Goal: Task Accomplishment & Management: Manage account settings

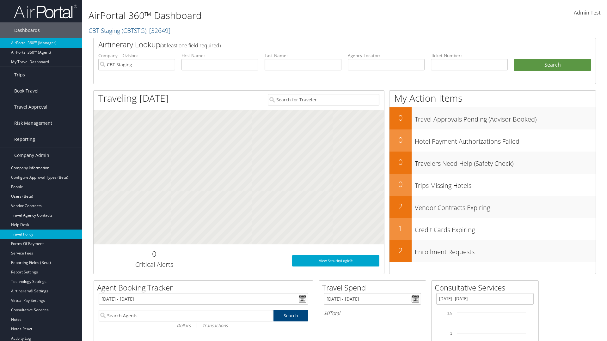
click at [41, 234] on link "Travel Policy" at bounding box center [41, 234] width 82 height 9
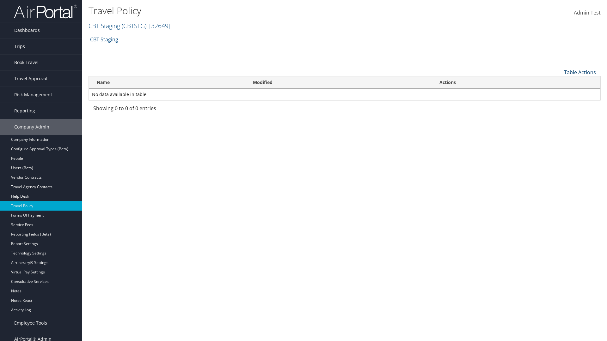
click at [579, 72] on link "Table Actions" at bounding box center [580, 72] width 32 height 7
click at [558, 82] on link "Add New Policy" at bounding box center [558, 82] width 83 height 11
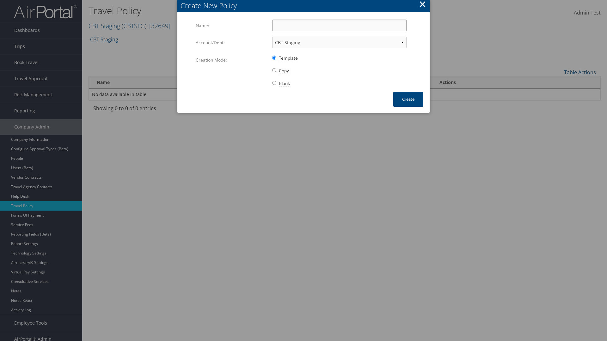
click at [339, 25] on input "Name:" at bounding box center [339, 26] width 134 height 12
type input "Auto Policy for 1479"
click at [408, 99] on button "Create" at bounding box center [408, 99] width 30 height 15
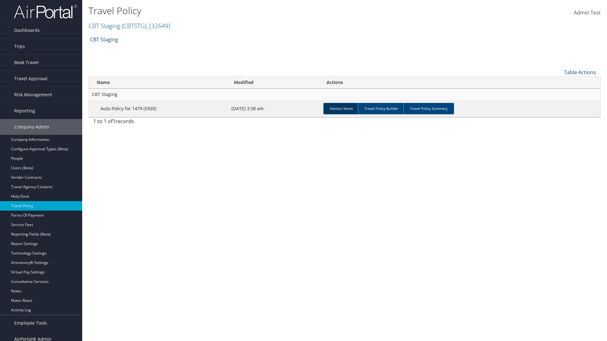
click at [341, 108] on link "Advisor Notes" at bounding box center [341, 108] width 36 height 11
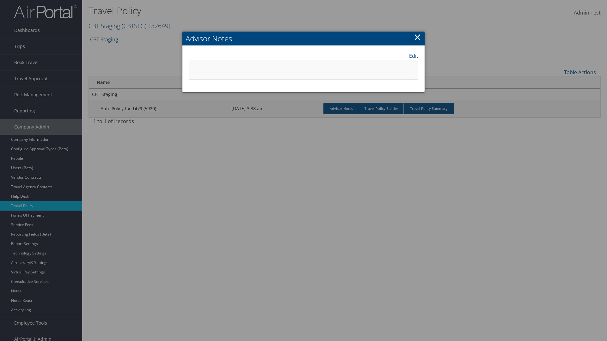
click at [413, 56] on link "Edit" at bounding box center [413, 56] width 9 height 8
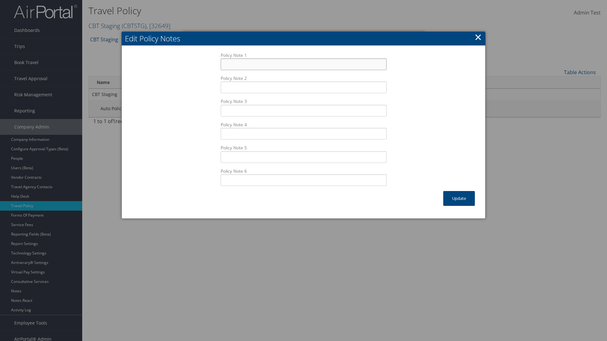
click at [303, 64] on input "Policy Note 1" at bounding box center [304, 64] width 166 height 12
type input "Auto Sample Text"
click at [459, 198] on button "Update" at bounding box center [459, 198] width 32 height 15
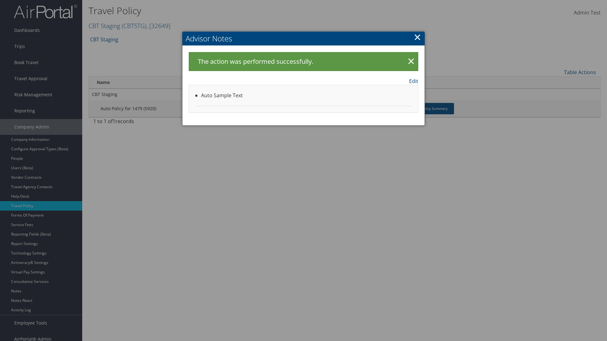
click at [413, 81] on link "Edit" at bounding box center [413, 81] width 9 height 8
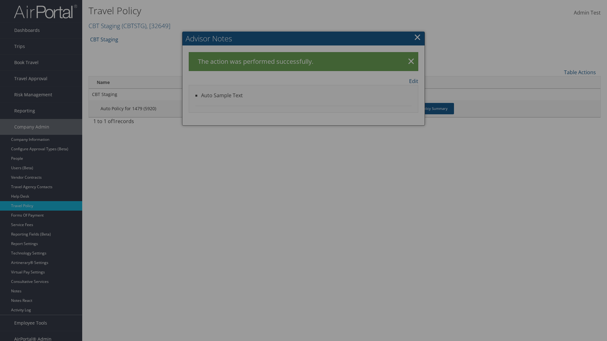
click at [0, 0] on input "Auto Sample Text" at bounding box center [0, 0] width 0 height 0
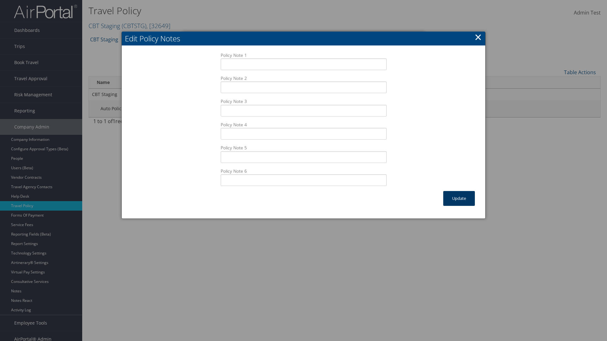
click at [459, 198] on button "Update" at bounding box center [459, 198] width 32 height 15
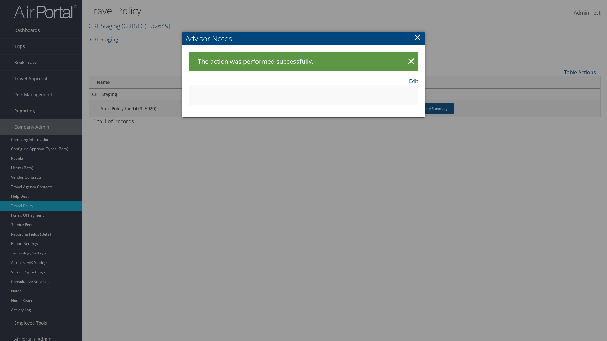
click at [417, 37] on link "×" at bounding box center [417, 37] width 7 height 13
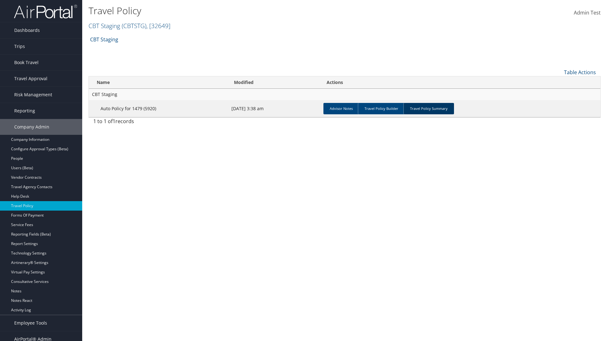
click at [428, 108] on link "Travel Policy Summary" at bounding box center [428, 108] width 51 height 11
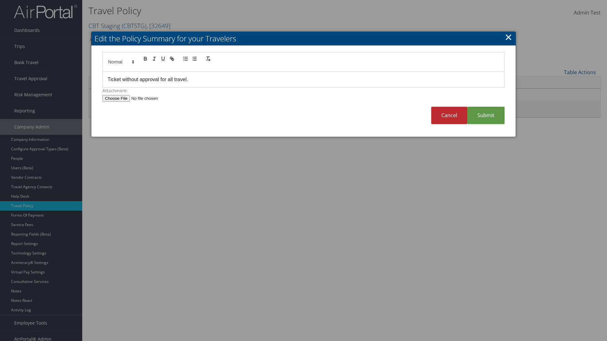
click at [303, 79] on p "Ticket without approval for all travel." at bounding box center [303, 80] width 392 height 8
click at [486, 115] on link "Submit" at bounding box center [485, 115] width 37 height 17
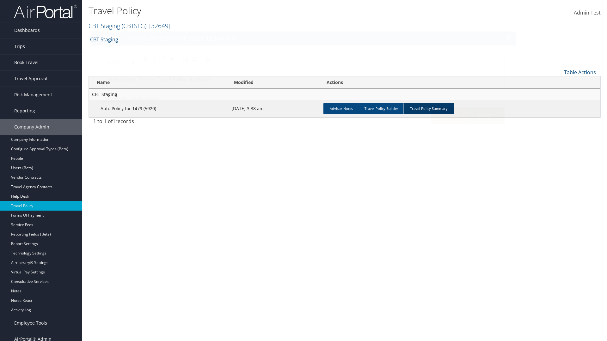
scroll to position [6, 0]
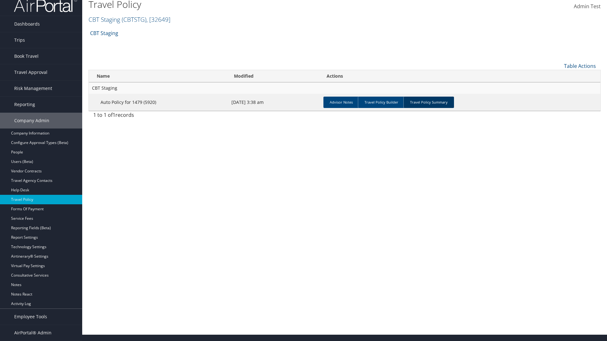
click at [428, 102] on link "Travel Policy Summary" at bounding box center [428, 102] width 51 height 11
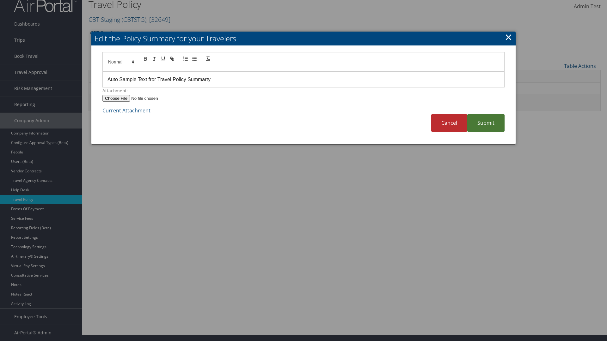
click at [303, 79] on p "Auto Sample Text fror Travel Policy Summarty" at bounding box center [303, 80] width 392 height 8
click at [486, 123] on link "Submit" at bounding box center [485, 122] width 37 height 17
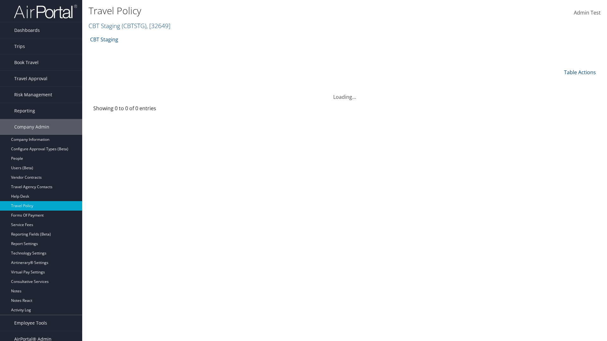
scroll to position [6, 0]
